Goal: Task Accomplishment & Management: Complete application form

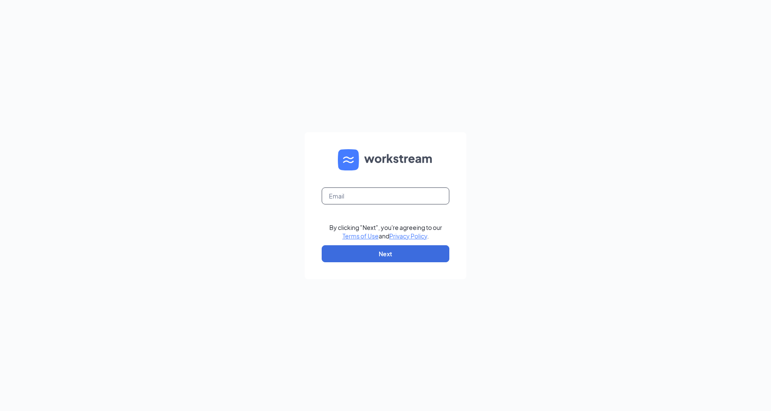
click at [361, 195] on input "text" at bounding box center [386, 196] width 128 height 17
type input "[EMAIL_ADDRESS][DOMAIN_NAME]"
click at [422, 253] on button "Next" at bounding box center [386, 253] width 128 height 17
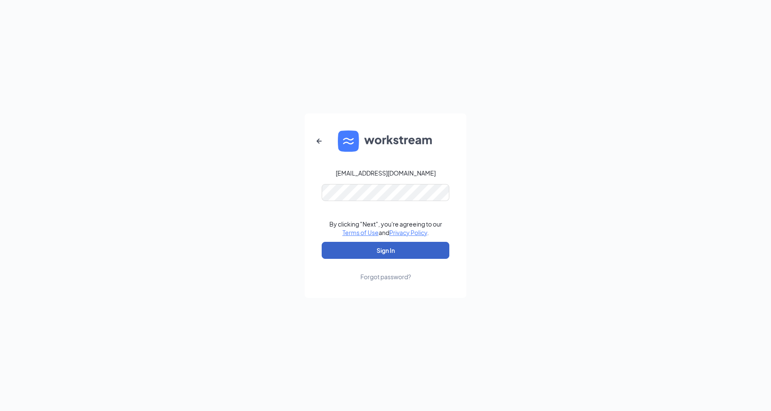
click at [415, 242] on button "Sign In" at bounding box center [386, 250] width 128 height 17
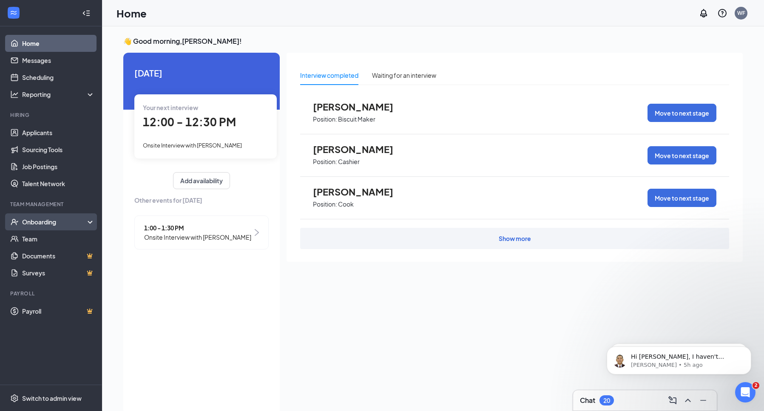
click at [41, 223] on div "Onboarding" at bounding box center [54, 222] width 65 height 9
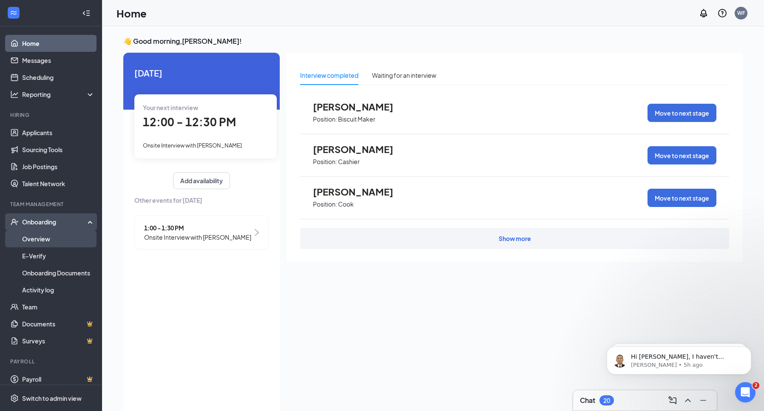
click at [43, 237] on link "Overview" at bounding box center [58, 239] width 73 height 17
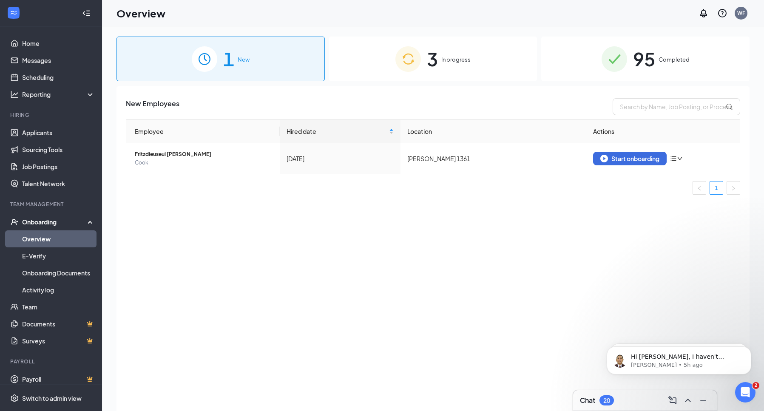
click at [445, 63] on span "In progress" at bounding box center [455, 59] width 29 height 9
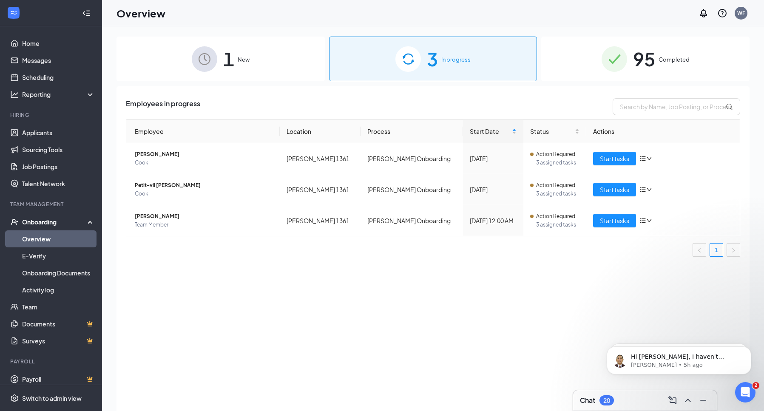
click at [46, 219] on div "Onboarding" at bounding box center [54, 222] width 65 height 9
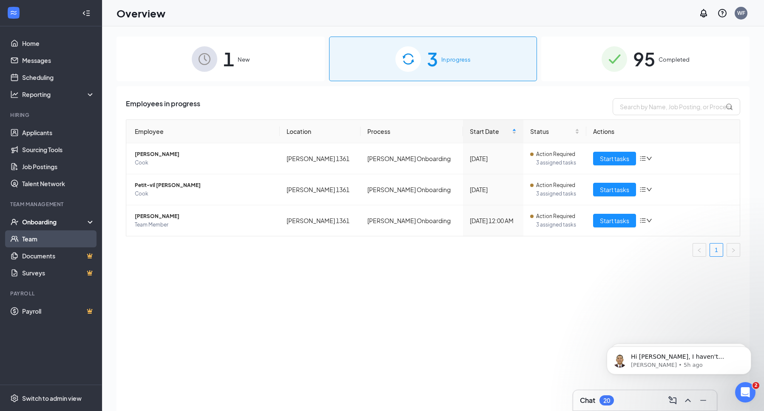
click at [43, 237] on link "Team" at bounding box center [58, 239] width 73 height 17
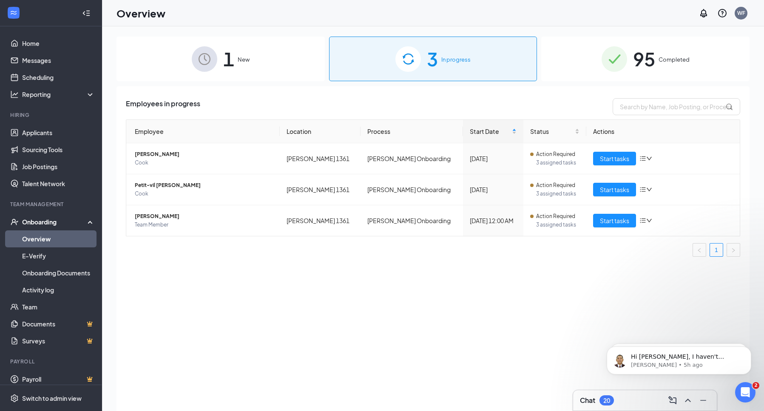
click at [60, 222] on div "Onboarding" at bounding box center [54, 222] width 65 height 9
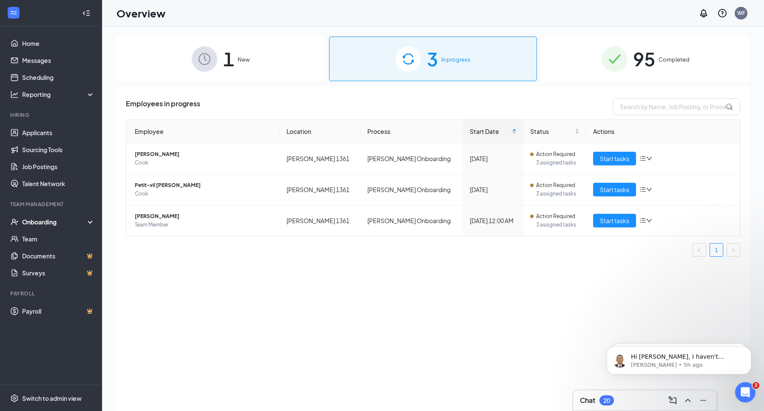
click at [43, 219] on div "Onboarding" at bounding box center [54, 222] width 65 height 9
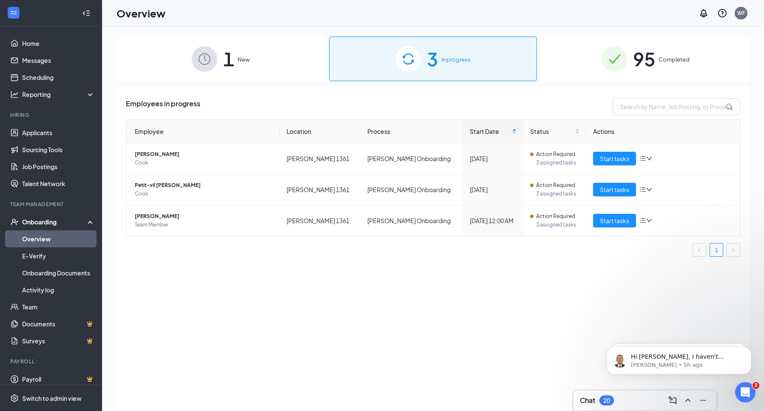
click at [42, 242] on link "Overview" at bounding box center [58, 239] width 73 height 17
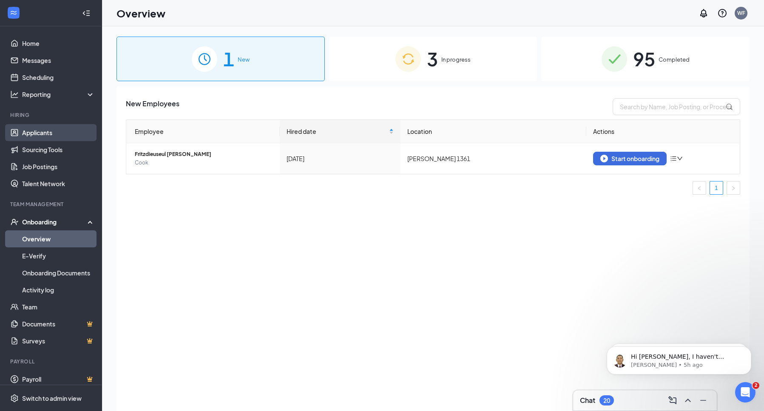
click at [50, 134] on link "Applicants" at bounding box center [58, 132] width 73 height 17
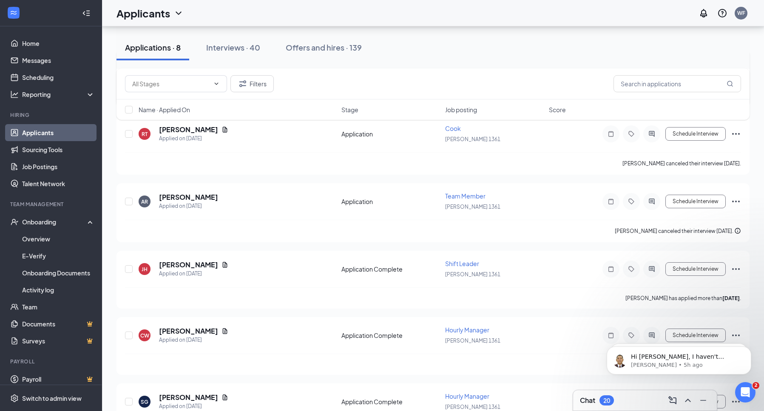
scroll to position [290, 0]
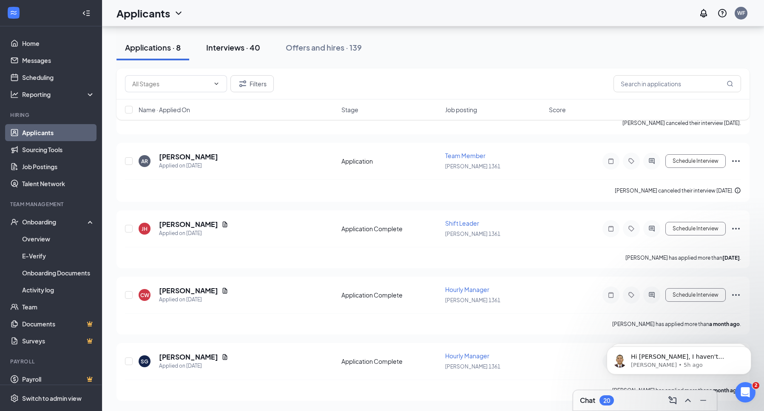
click at [231, 50] on div "Interviews · 40" at bounding box center [233, 47] width 54 height 11
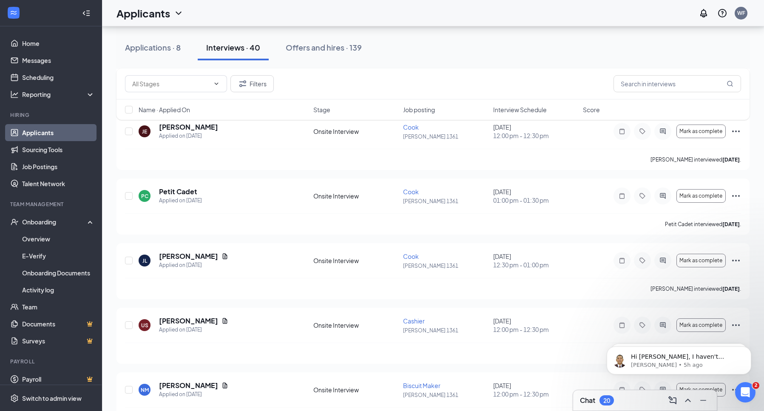
scroll to position [1744, 0]
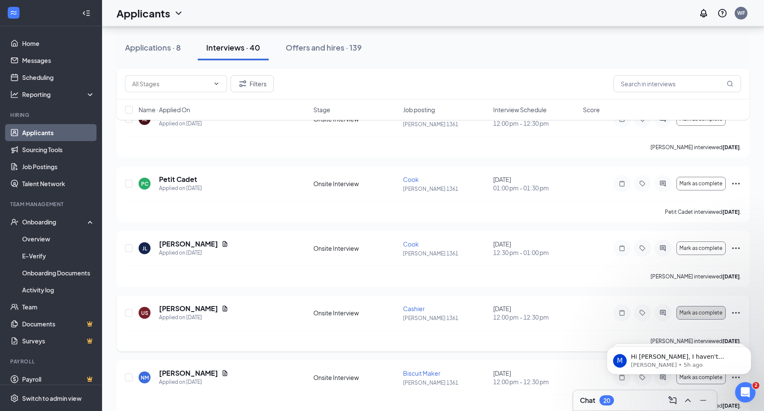
click at [698, 311] on span "Mark as complete" at bounding box center [701, 313] width 43 height 6
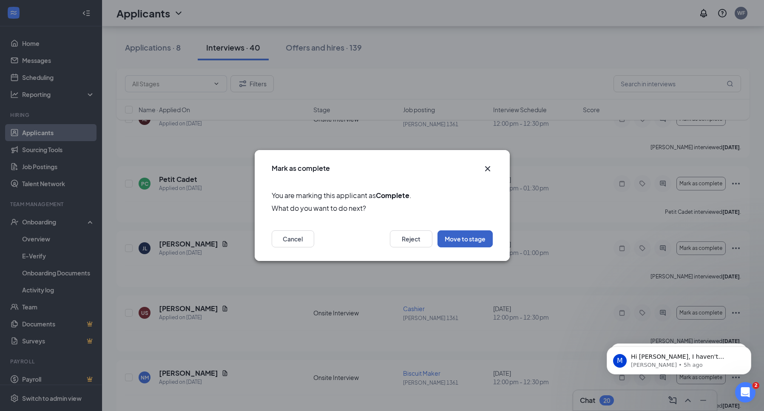
click at [468, 239] on button "Move to stage" at bounding box center [465, 239] width 55 height 17
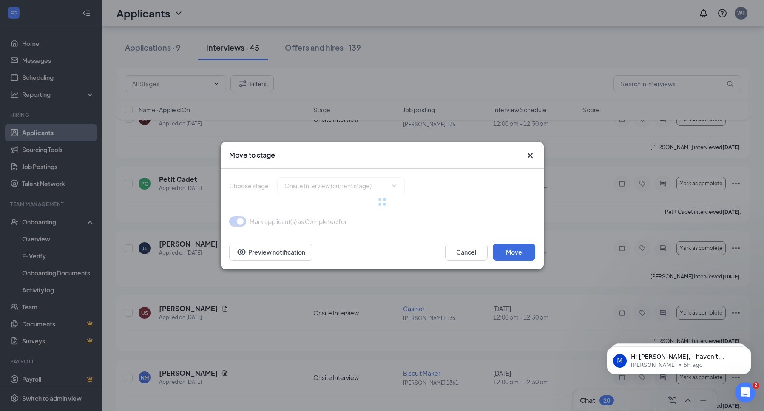
type input "Hiring Complete (final stage)"
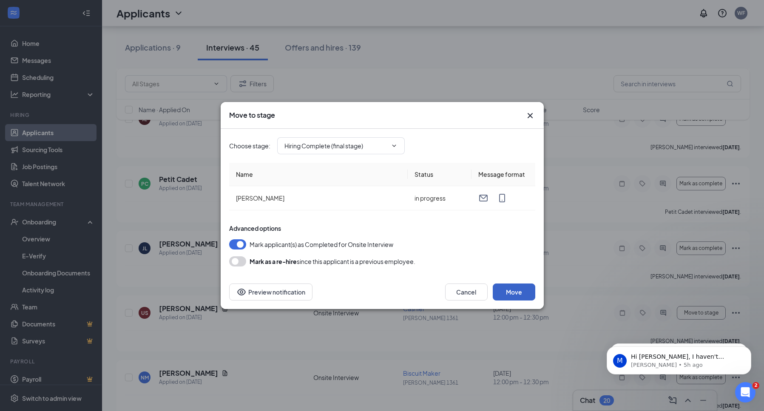
click at [516, 286] on button "Move" at bounding box center [514, 292] width 43 height 17
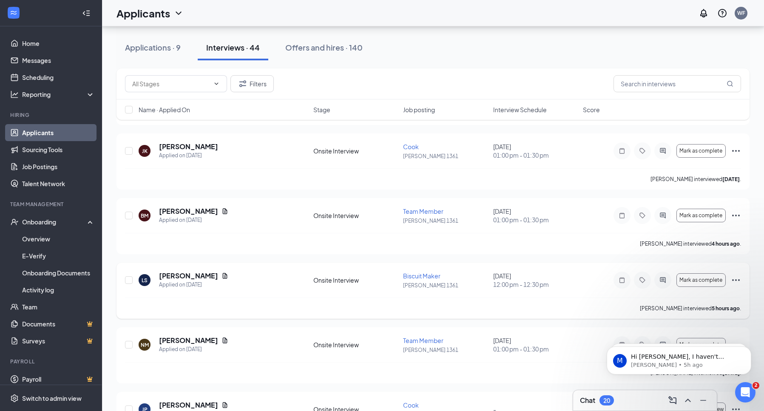
scroll to position [936, 0]
click at [229, 48] on div "Interviews · 44" at bounding box center [233, 47] width 54 height 11
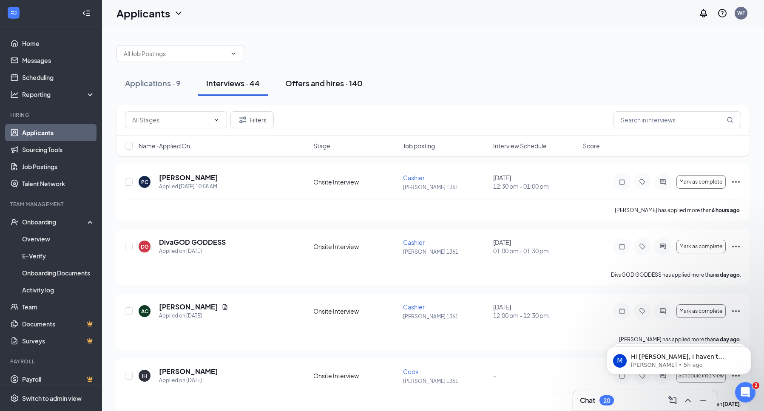
click at [320, 88] on div "Offers and hires · 140" at bounding box center [323, 83] width 77 height 11
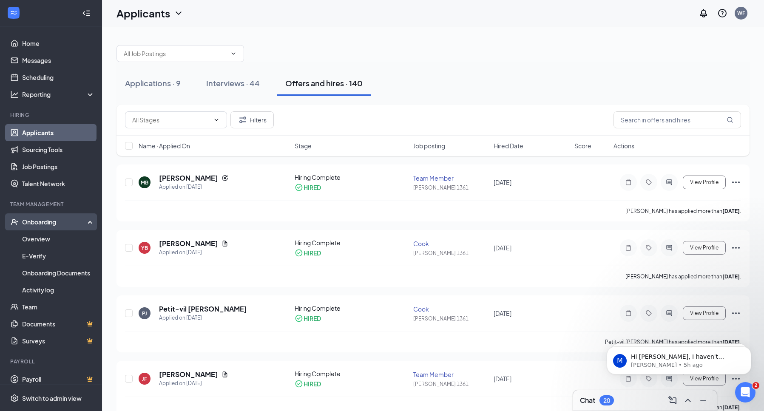
click at [39, 219] on div "Onboarding" at bounding box center [54, 222] width 65 height 9
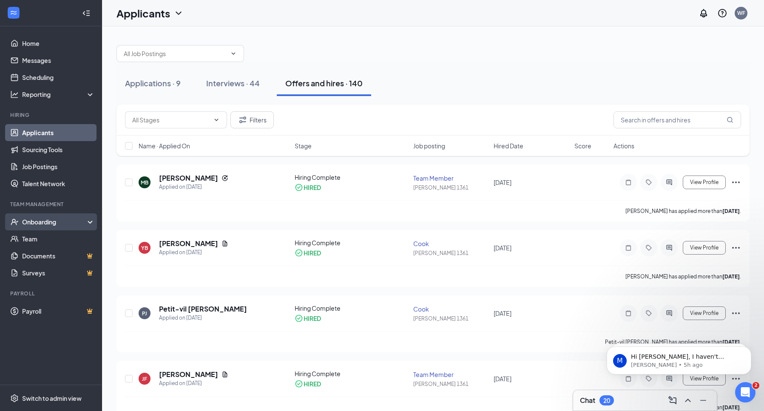
click at [42, 219] on div "Onboarding" at bounding box center [54, 222] width 65 height 9
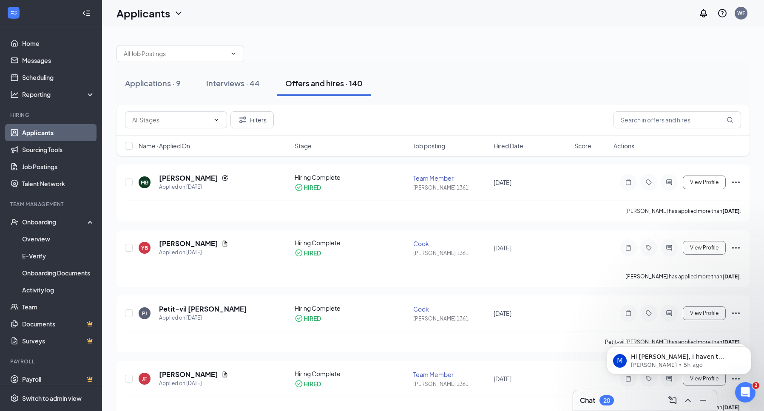
click at [54, 127] on link "Applicants" at bounding box center [58, 132] width 73 height 17
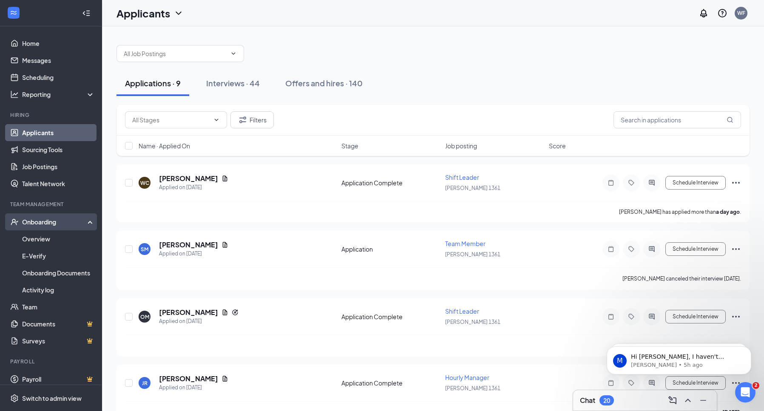
click at [44, 225] on div "Onboarding" at bounding box center [54, 222] width 65 height 9
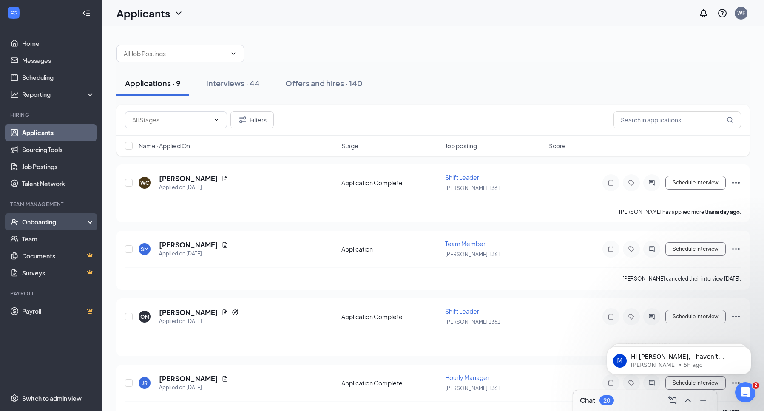
click at [48, 221] on div "Onboarding" at bounding box center [54, 222] width 65 height 9
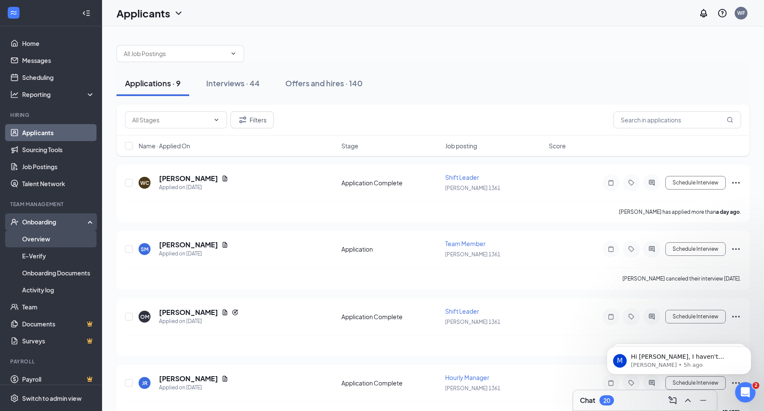
click at [47, 242] on link "Overview" at bounding box center [58, 239] width 73 height 17
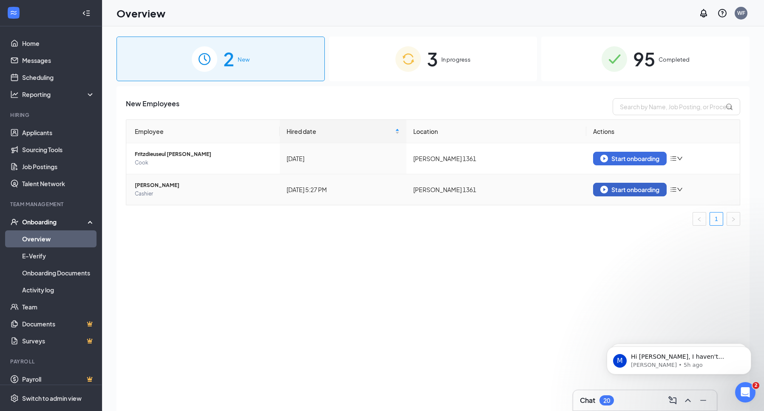
click at [636, 193] on div "Start onboarding" at bounding box center [630, 190] width 59 height 8
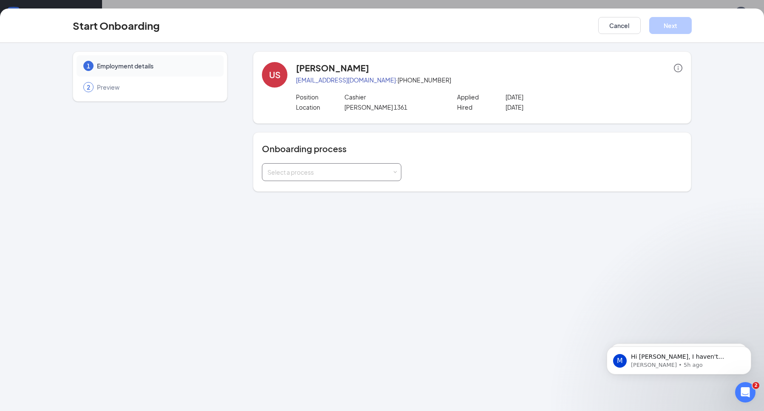
click at [387, 169] on div "Select a process" at bounding box center [330, 172] width 125 height 9
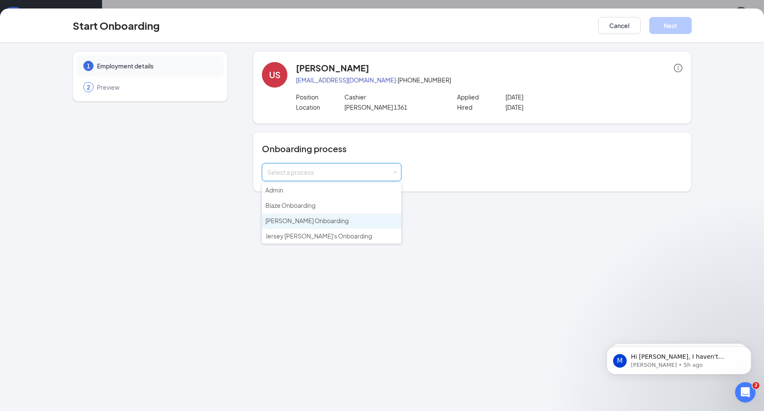
click at [316, 219] on span "Hardee's Onboarding" at bounding box center [306, 221] width 83 height 8
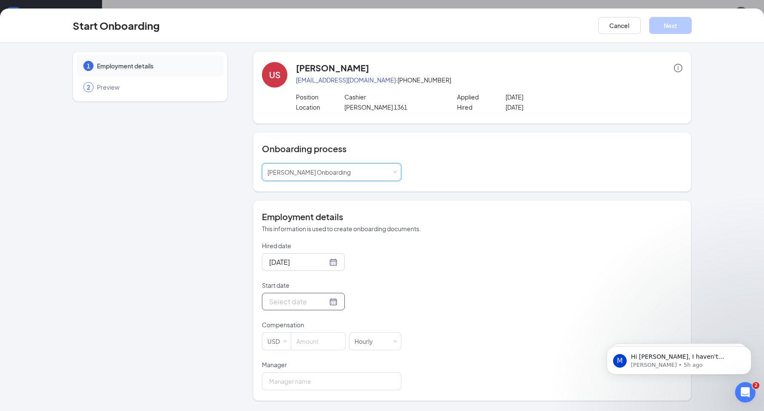
click at [326, 302] on div at bounding box center [303, 301] width 68 height 11
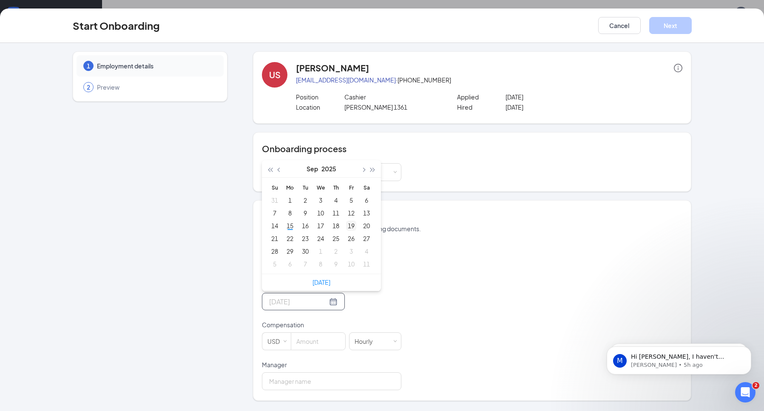
type input "Sep 19, 2025"
click at [351, 225] on div "19" at bounding box center [351, 226] width 10 height 10
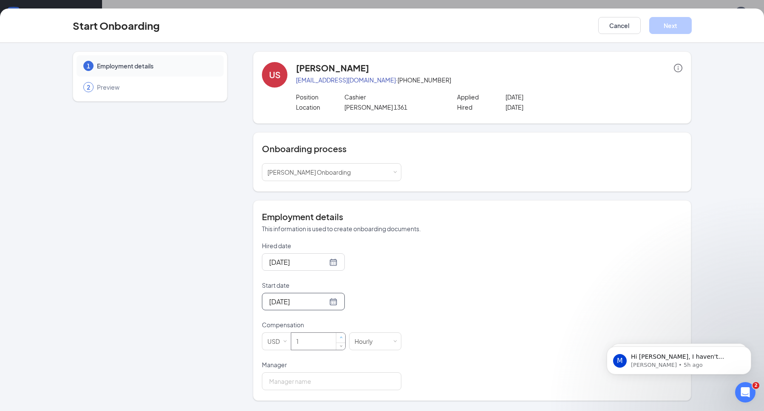
click at [341, 338] on span "Increase Value" at bounding box center [341, 338] width 3 height 3
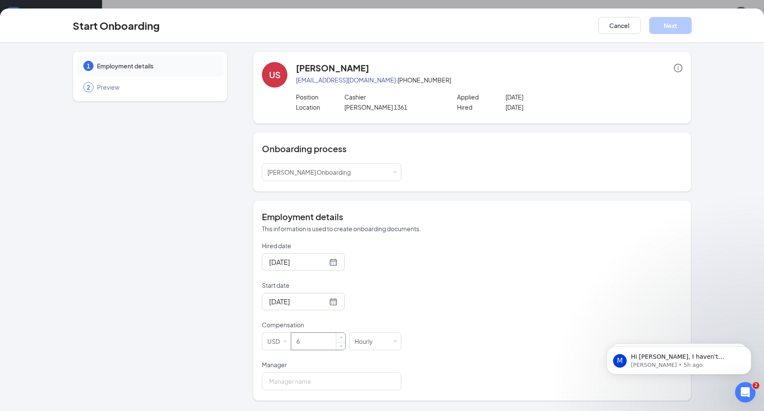
click at [341, 338] on span "Increase Value" at bounding box center [341, 338] width 3 height 3
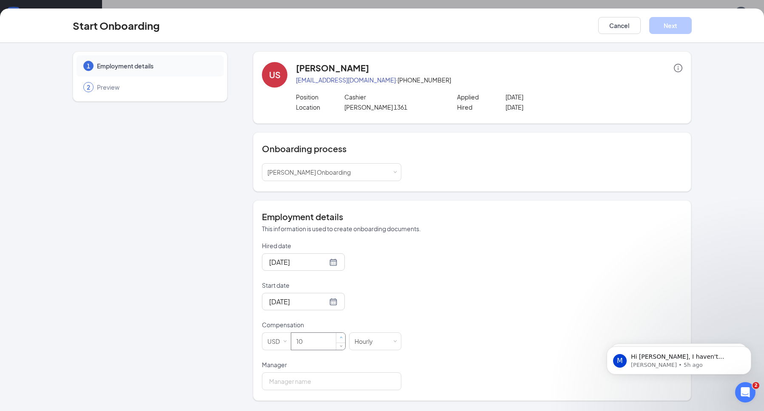
type input "11"
click at [341, 338] on span "Increase Value" at bounding box center [341, 338] width 3 height 3
click at [358, 384] on input "Manager" at bounding box center [332, 382] width 140 height 18
type input "Willie Foster"
click at [666, 22] on button "Next" at bounding box center [670, 25] width 43 height 17
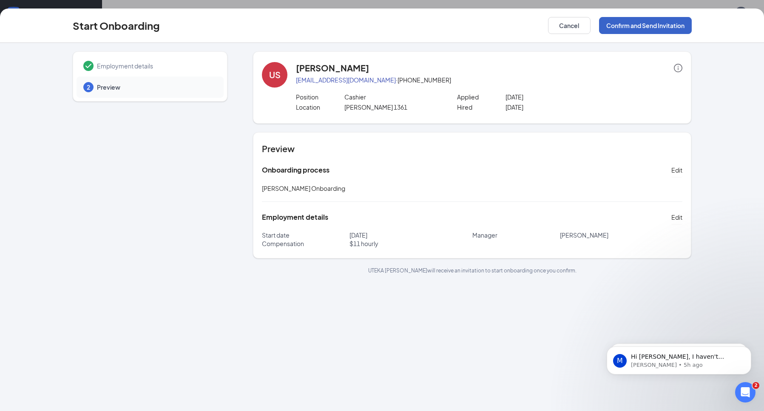
click at [649, 25] on button "Confirm and Send Invitation" at bounding box center [645, 25] width 93 height 17
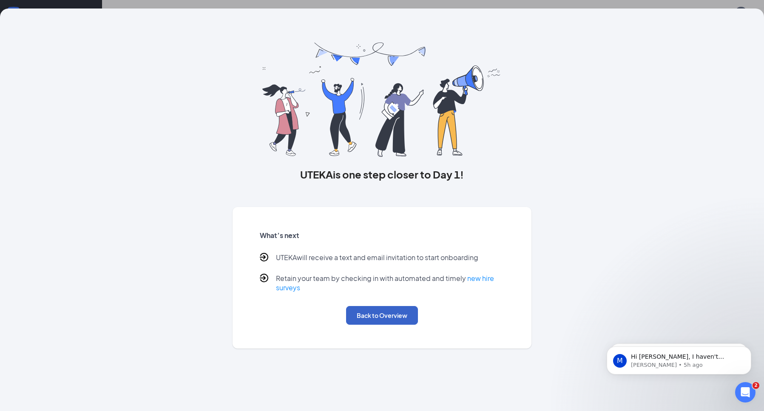
click at [386, 315] on button "Back to Overview" at bounding box center [382, 315] width 72 height 19
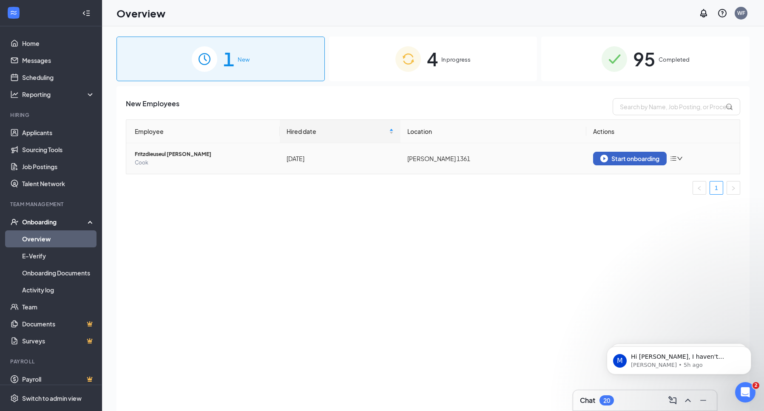
click at [615, 157] on div "Start onboarding" at bounding box center [630, 159] width 59 height 8
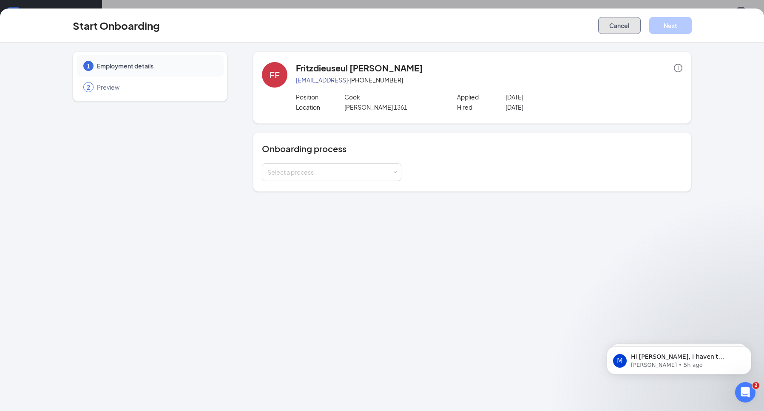
click at [615, 22] on button "Cancel" at bounding box center [619, 25] width 43 height 17
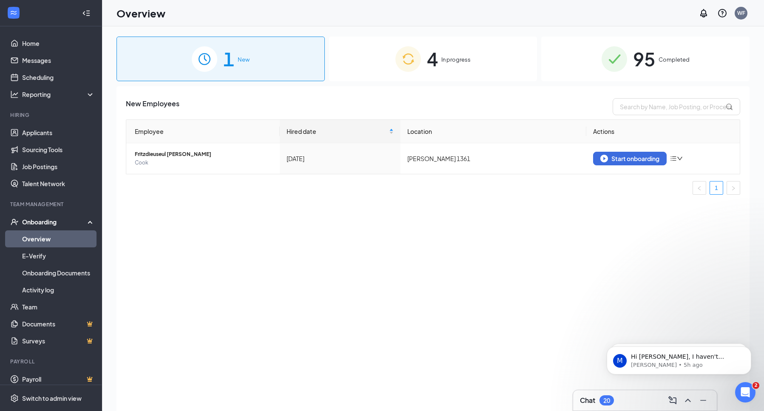
click at [465, 63] on span "In progress" at bounding box center [455, 59] width 29 height 9
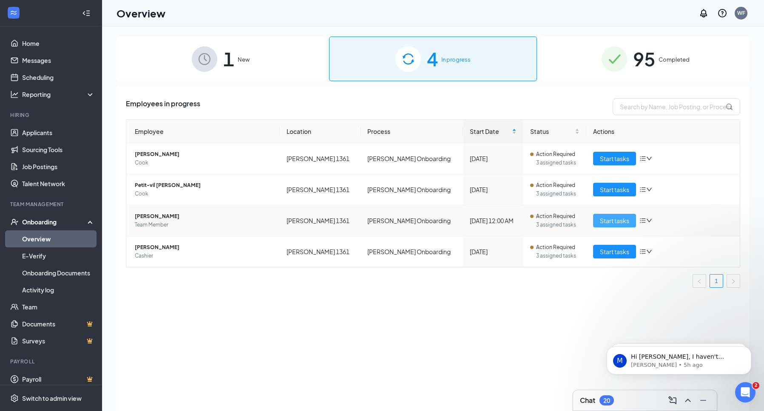
click at [614, 221] on span "Start tasks" at bounding box center [614, 220] width 29 height 9
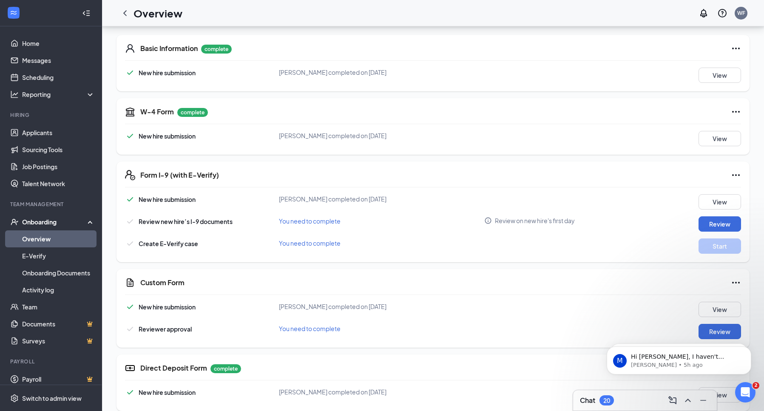
scroll to position [128, 0]
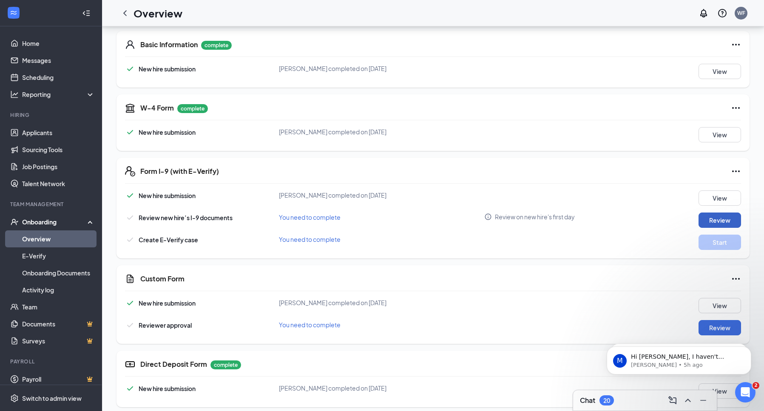
click at [732, 220] on button "Review" at bounding box center [720, 220] width 43 height 15
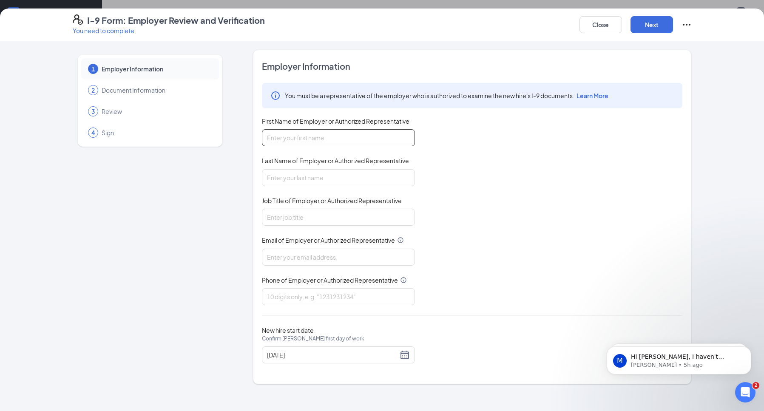
click at [365, 134] on input "First Name of Employer or Authorized Representative" at bounding box center [338, 137] width 153 height 17
type input "willie"
click at [321, 179] on input "Last Name of Employer or Authorized Representative" at bounding box center [338, 177] width 153 height 17
type input "foster"
click at [314, 219] on input "Job Title of Employer or Authorized Representative" at bounding box center [338, 217] width 153 height 17
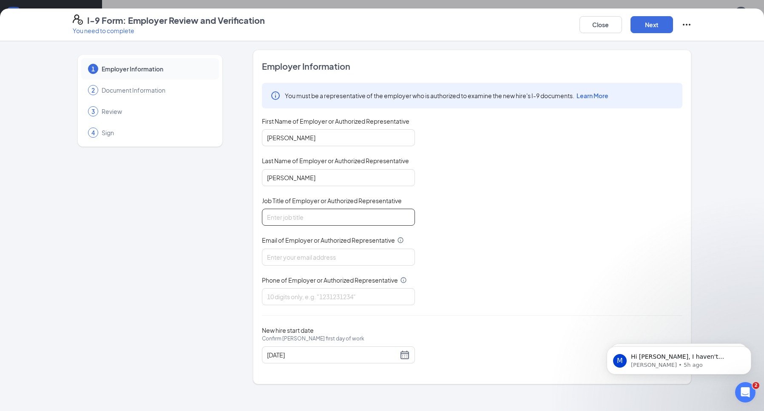
type input "general manager"
click at [320, 256] on input "Email of Employer or Authorized Representative" at bounding box center [338, 257] width 153 height 17
type input "duceduce 1972@yahoo.com"
click at [323, 300] on input "Phone of Employer or Authorized Representative" at bounding box center [338, 296] width 153 height 17
type input "2563072811"
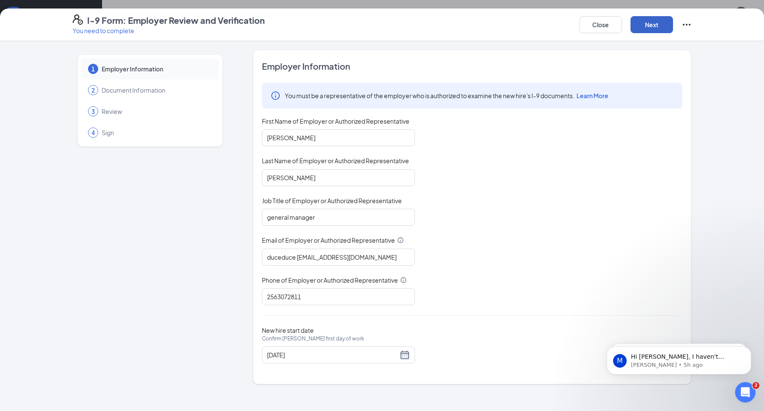
click at [656, 21] on button "Next" at bounding box center [652, 24] width 43 height 17
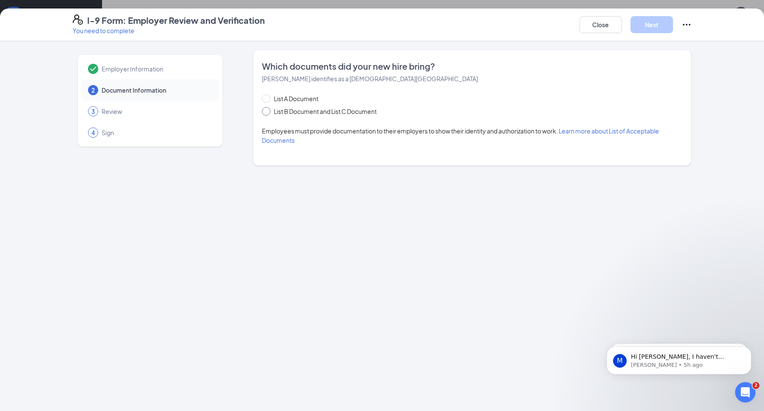
click at [271, 111] on span "List B Document and List C Document" at bounding box center [326, 111] width 110 height 9
click at [268, 111] on input "List B Document and List C Document" at bounding box center [265, 110] width 6 height 6
radio input "true"
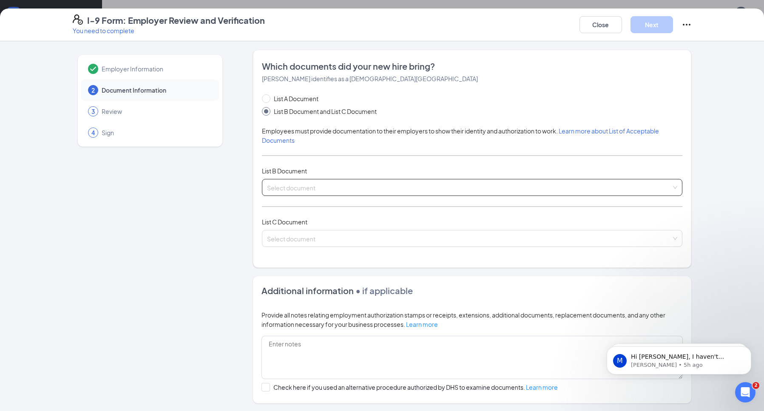
click at [323, 187] on input "search" at bounding box center [469, 185] width 404 height 13
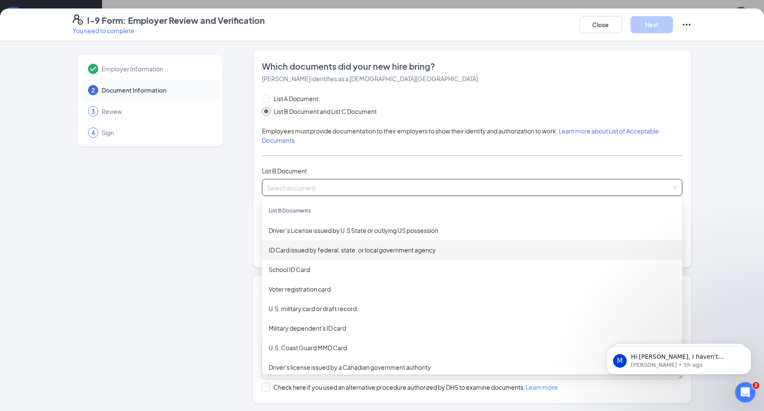
click at [308, 248] on div "ID Card issued by federal, state, or local government agency" at bounding box center [472, 249] width 407 height 9
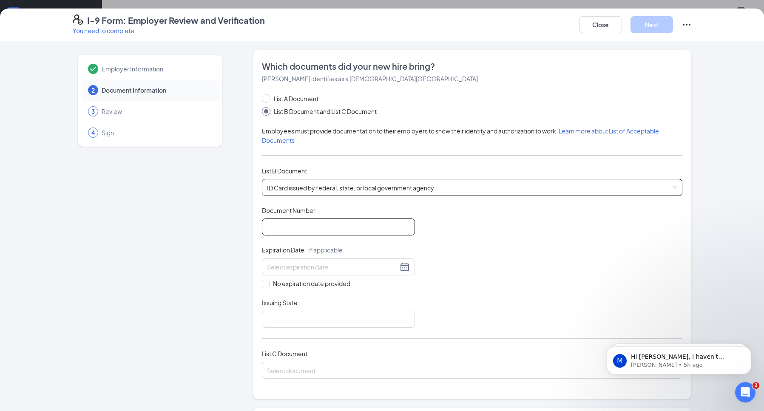
click at [342, 227] on input "Document Number" at bounding box center [338, 227] width 153 height 17
type input "1017249"
click at [403, 268] on div at bounding box center [338, 267] width 143 height 10
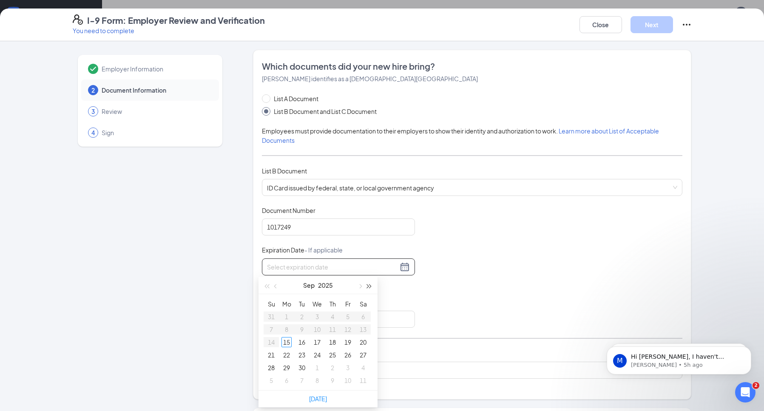
click at [369, 285] on span "button" at bounding box center [369, 287] width 4 height 4
type input "09/01/2028"
click at [361, 286] on span "button" at bounding box center [360, 287] width 4 height 4
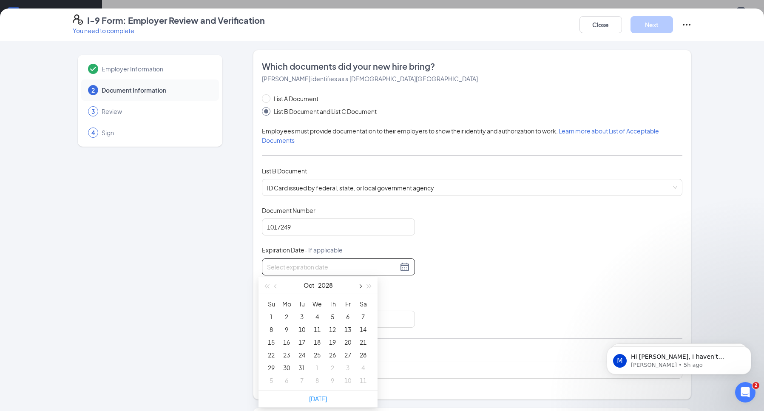
click at [361, 286] on span "button" at bounding box center [360, 287] width 4 height 4
click at [364, 332] on div "11" at bounding box center [363, 330] width 10 height 10
click at [399, 268] on div "11/11/2028" at bounding box center [338, 267] width 143 height 10
type input "11/14/2028"
click at [302, 342] on div "14" at bounding box center [302, 342] width 10 height 10
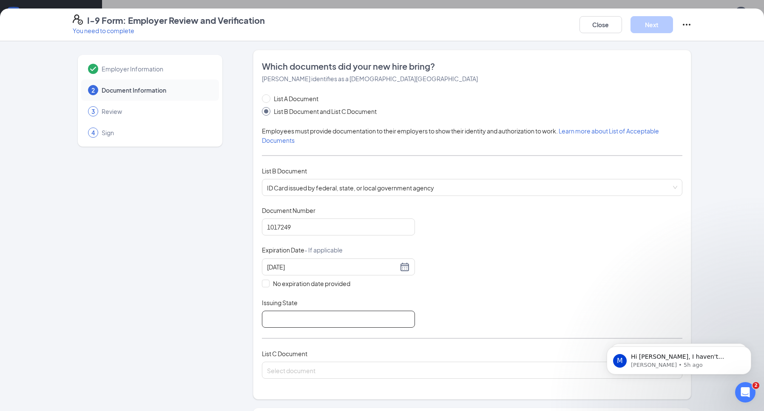
click at [308, 322] on input "Issuing State" at bounding box center [338, 319] width 153 height 17
type input "alabama"
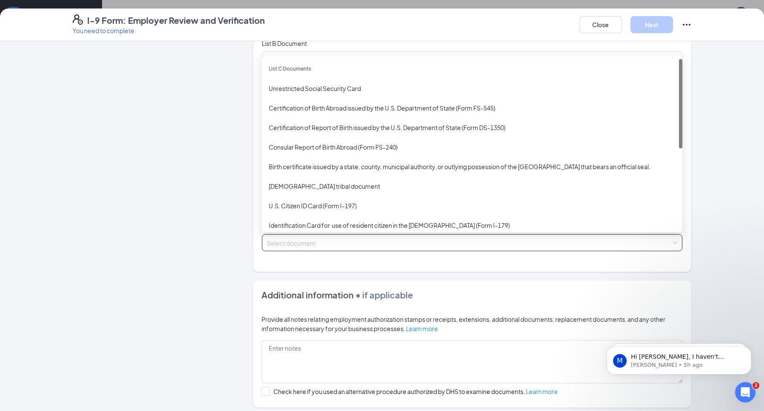
click at [365, 239] on input "search" at bounding box center [469, 241] width 404 height 13
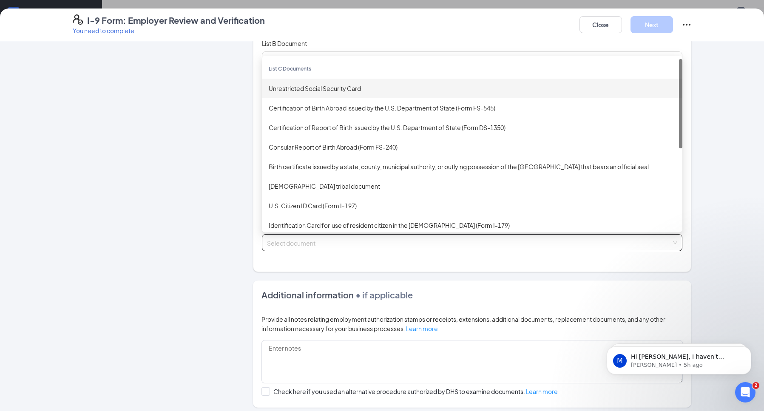
click at [305, 91] on div "Unrestricted Social Security Card" at bounding box center [472, 88] width 407 height 9
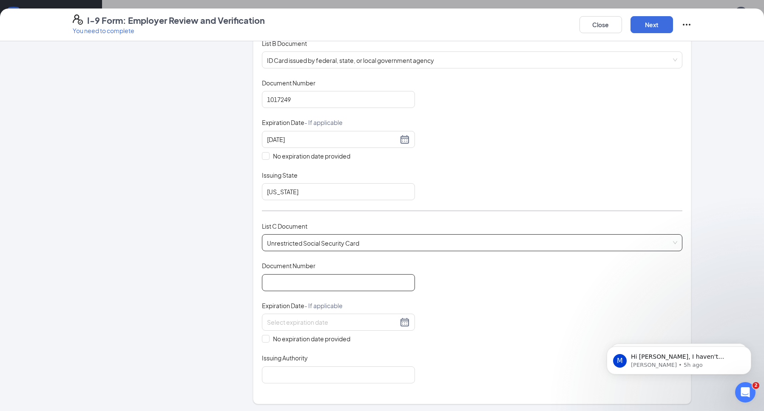
click at [309, 281] on input "Document Number" at bounding box center [338, 282] width 153 height 17
type input "422438735"
click at [392, 377] on input "Issuing Authority" at bounding box center [338, 375] width 153 height 17
type input "social security administration"
click at [658, 23] on button "Next" at bounding box center [652, 24] width 43 height 17
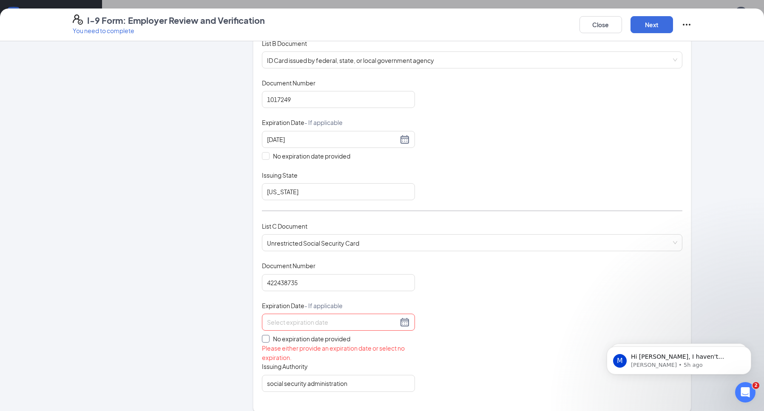
click at [262, 339] on input "No expiration date provided" at bounding box center [265, 338] width 6 height 6
checkbox input "true"
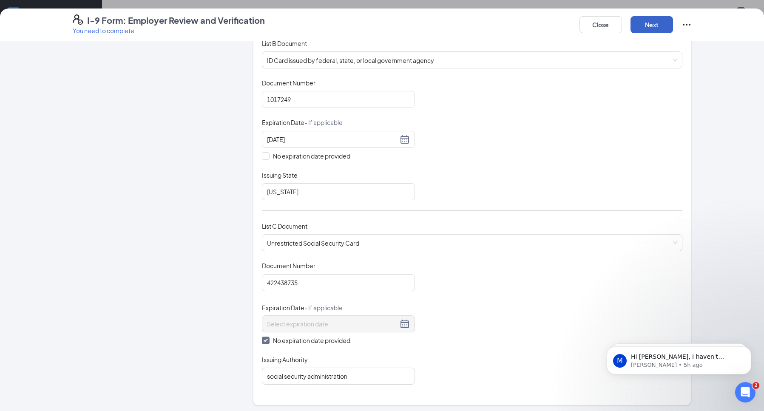
click at [659, 25] on button "Next" at bounding box center [652, 24] width 43 height 17
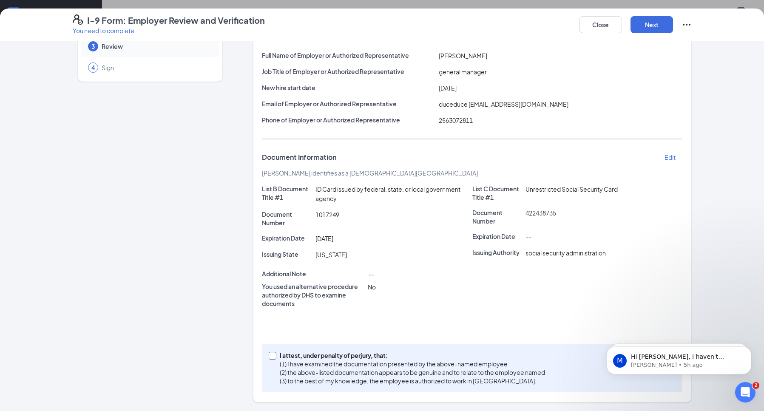
click at [269, 358] on span at bounding box center [273, 356] width 8 height 8
click at [269, 358] on input "I attest, under penalty of perjury, that: (1) I have examined the documentation…" at bounding box center [272, 355] width 6 height 6
checkbox input "true"
click at [651, 19] on button "Next" at bounding box center [652, 24] width 43 height 17
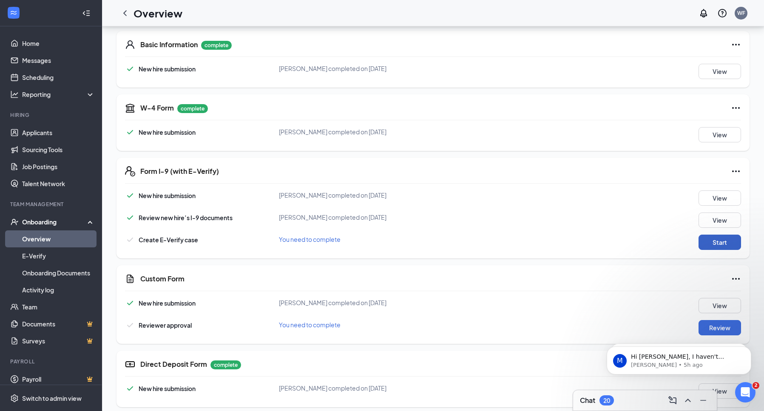
click at [718, 244] on button "Start" at bounding box center [720, 242] width 43 height 15
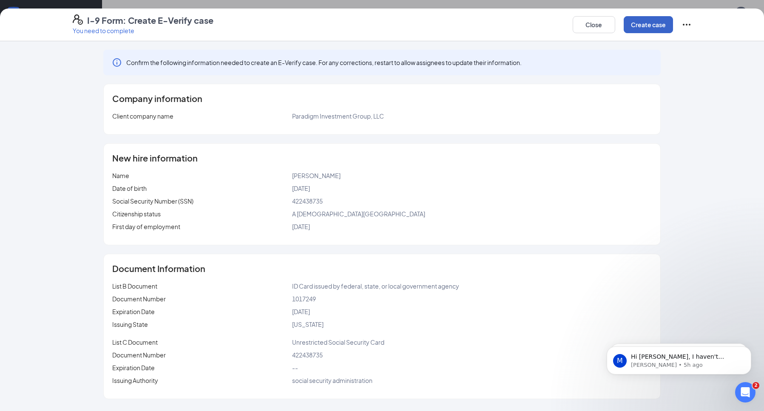
click at [659, 24] on button "Create case" at bounding box center [648, 24] width 49 height 17
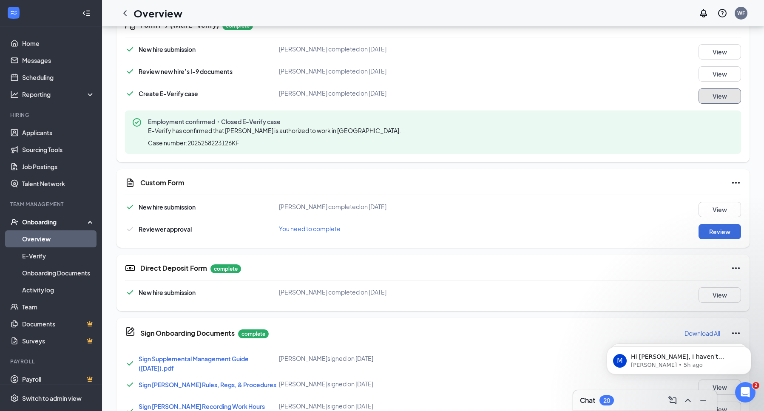
scroll to position [292, 0]
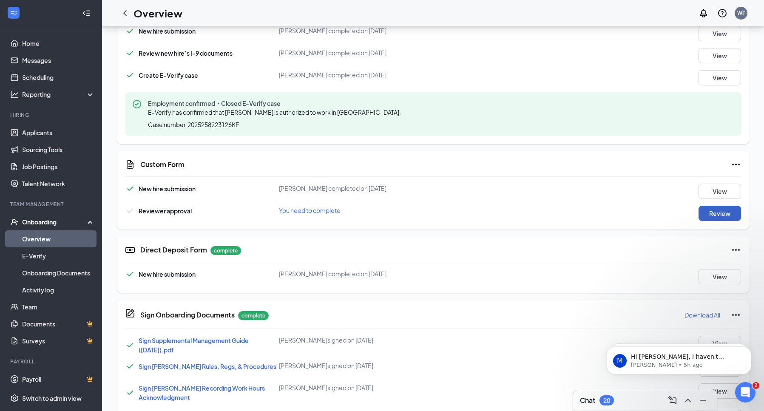
click at [722, 211] on button "Review" at bounding box center [720, 213] width 43 height 15
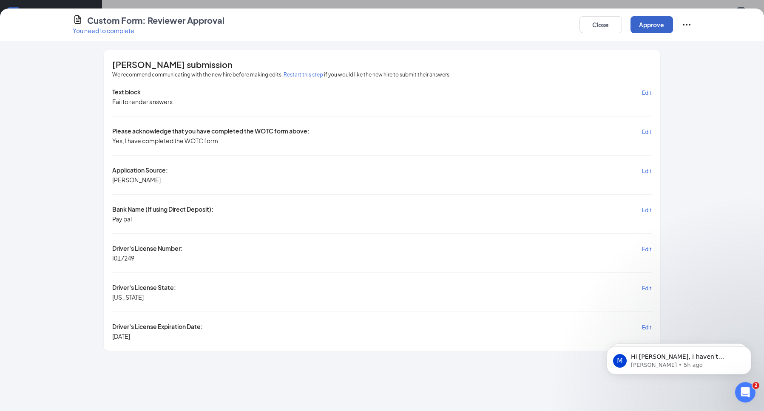
click at [652, 23] on button "Approve" at bounding box center [652, 24] width 43 height 17
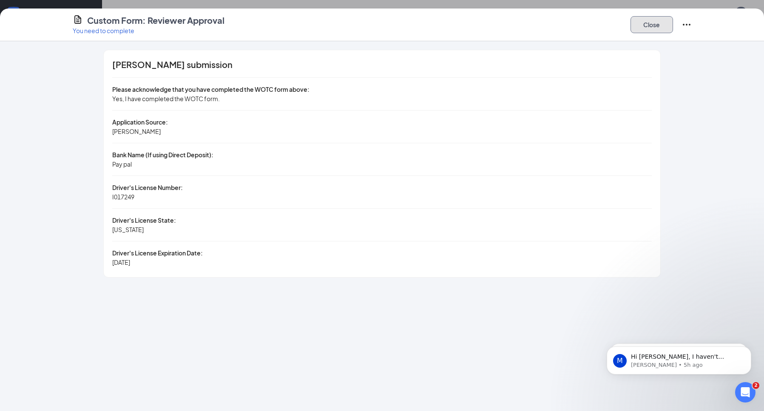
click at [647, 21] on button "Close" at bounding box center [652, 24] width 43 height 17
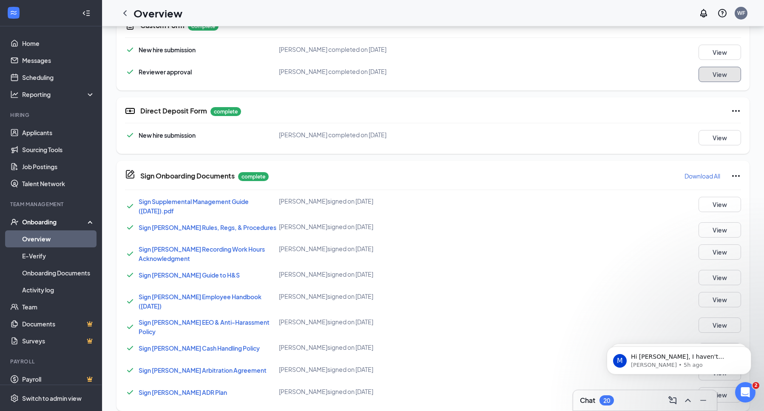
scroll to position [435, 0]
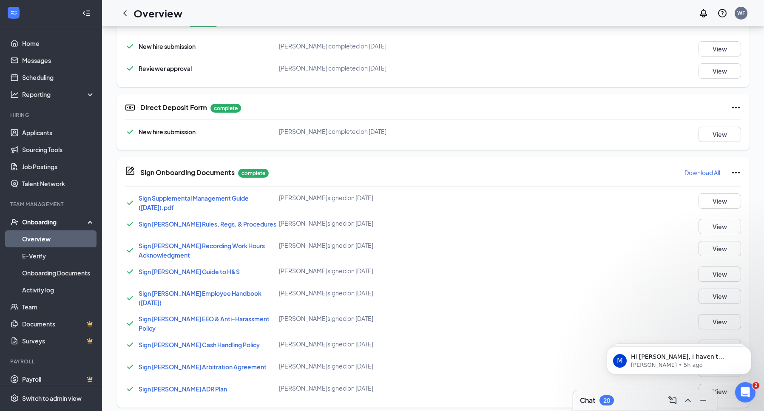
click at [53, 220] on div "Onboarding" at bounding box center [54, 222] width 65 height 9
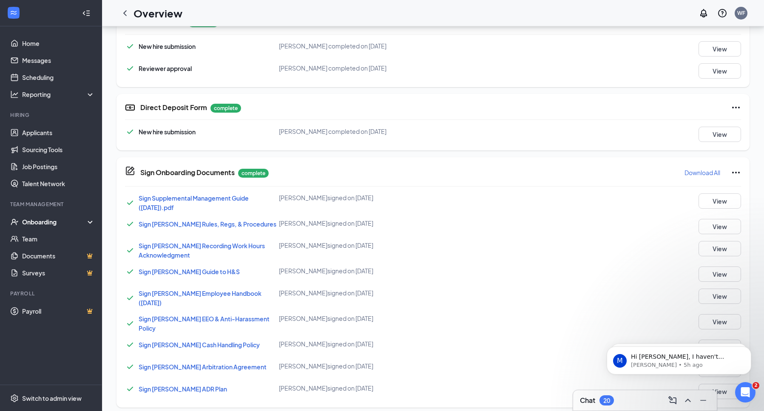
click at [53, 220] on div "Onboarding" at bounding box center [54, 222] width 65 height 9
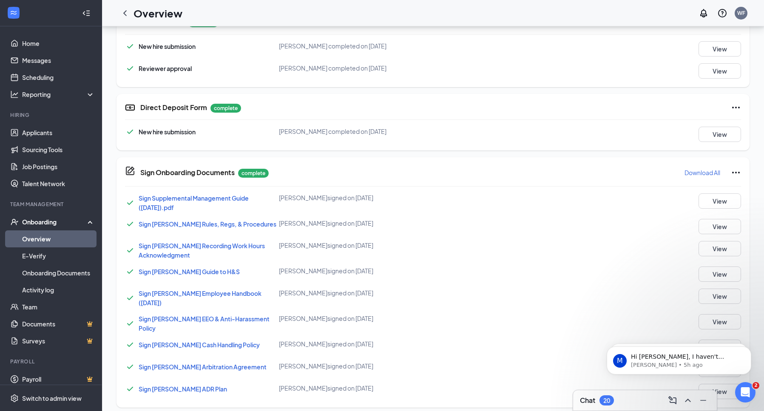
click at [30, 242] on link "Overview" at bounding box center [58, 239] width 73 height 17
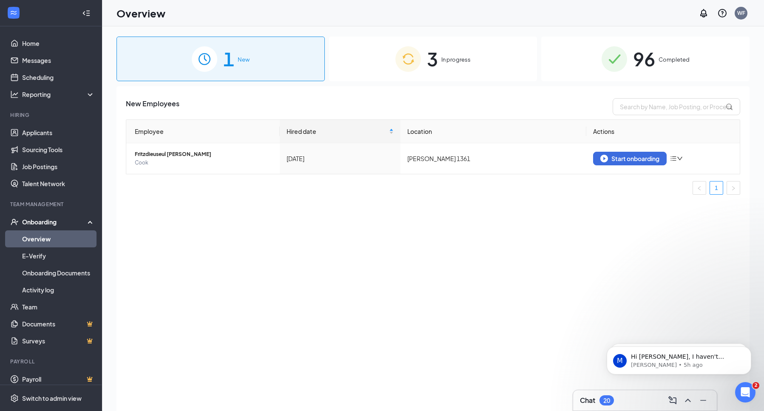
click at [458, 61] on span "In progress" at bounding box center [455, 59] width 29 height 9
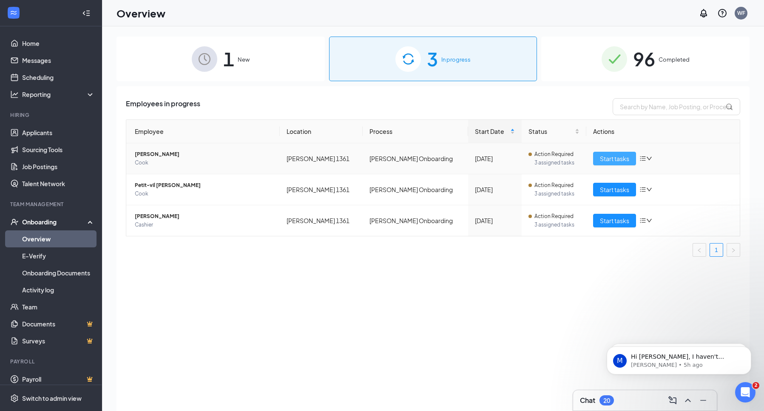
click at [612, 159] on span "Start tasks" at bounding box center [614, 158] width 29 height 9
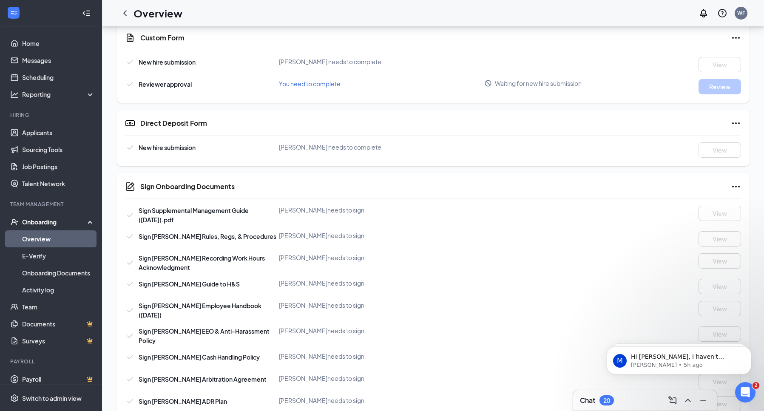
scroll to position [381, 0]
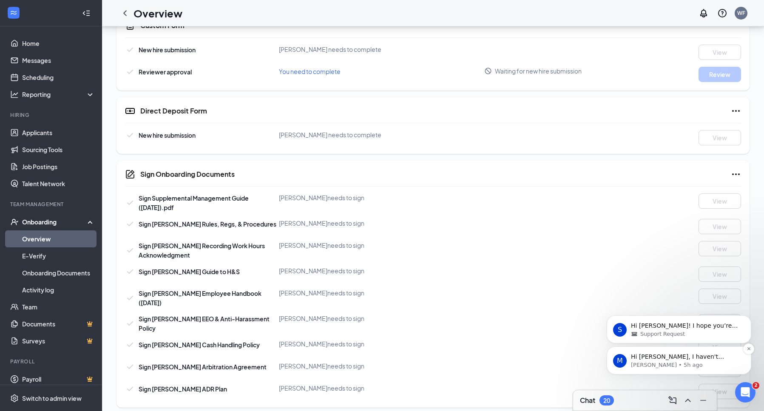
click at [654, 360] on p "Hi Willie, I haven't received a response from you. Please let me know if you st…" at bounding box center [686, 357] width 110 height 9
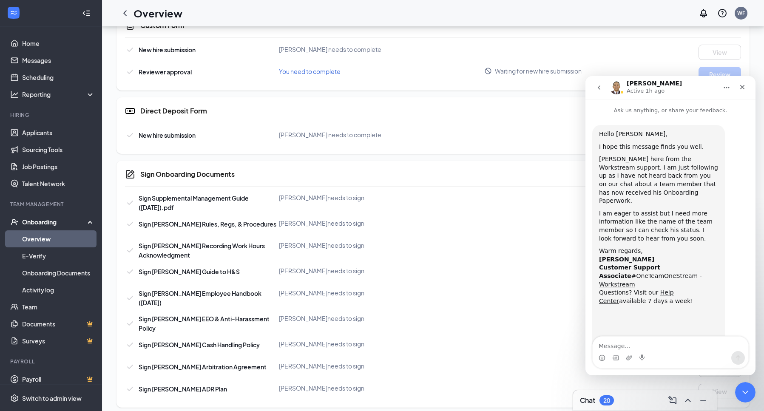
scroll to position [26, 0]
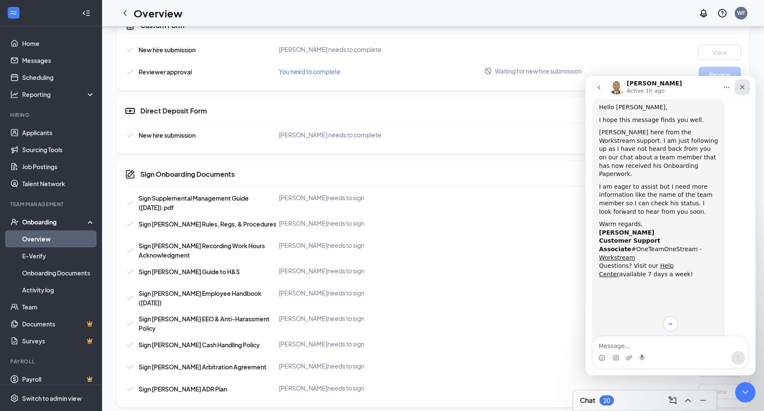
click at [744, 81] on div "Close" at bounding box center [742, 87] width 15 height 15
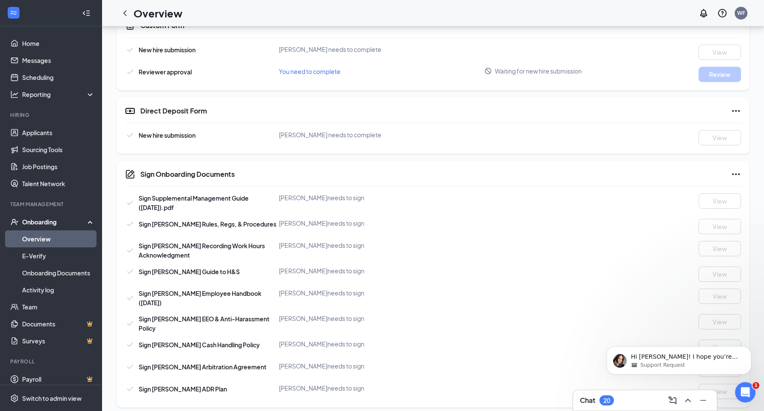
scroll to position [675, 0]
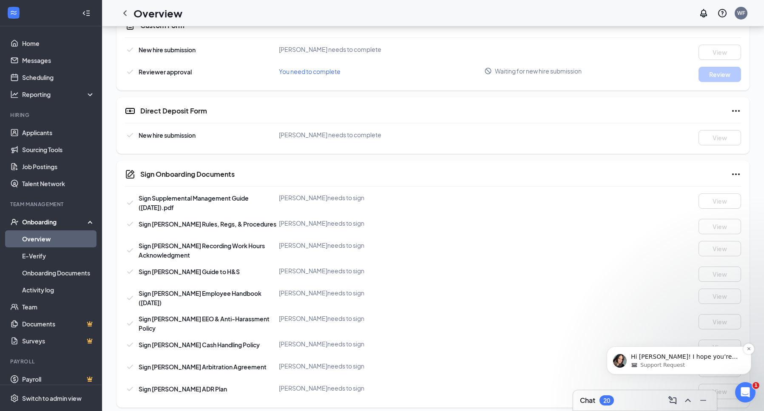
click at [678, 365] on span "Support Request" at bounding box center [663, 366] width 45 height 8
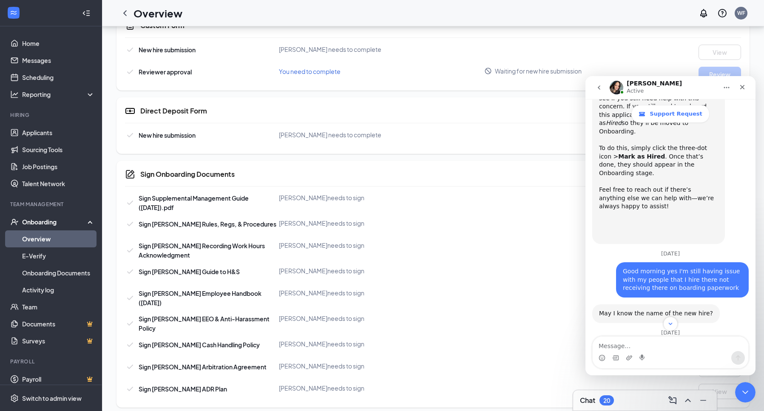
scroll to position [875, 0]
